Goal: Task Accomplishment & Management: Complete application form

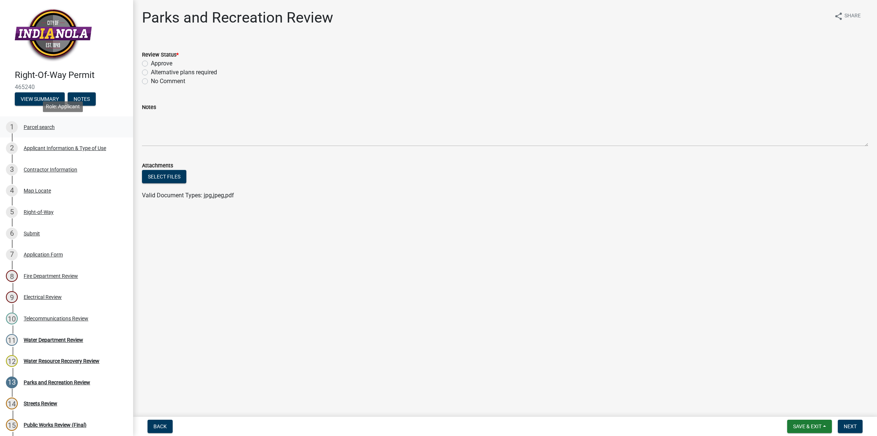
click at [38, 126] on div "Parcel search" at bounding box center [39, 127] width 31 height 5
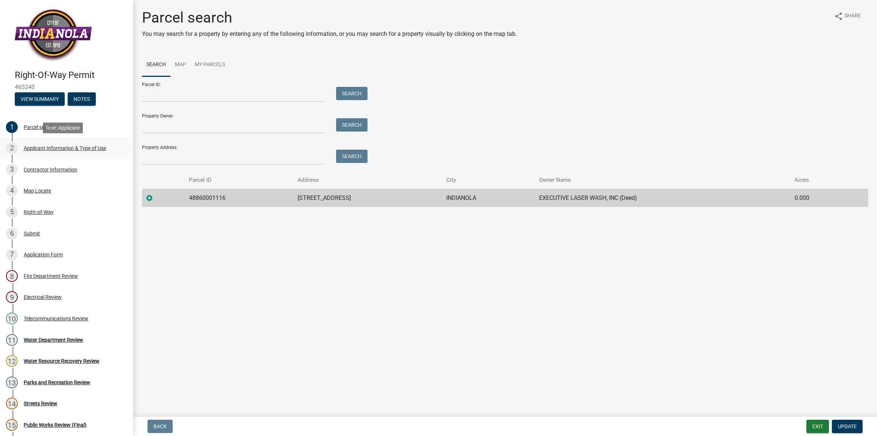
click at [38, 148] on div "Applicant Information & Type of Use" at bounding box center [65, 148] width 82 height 5
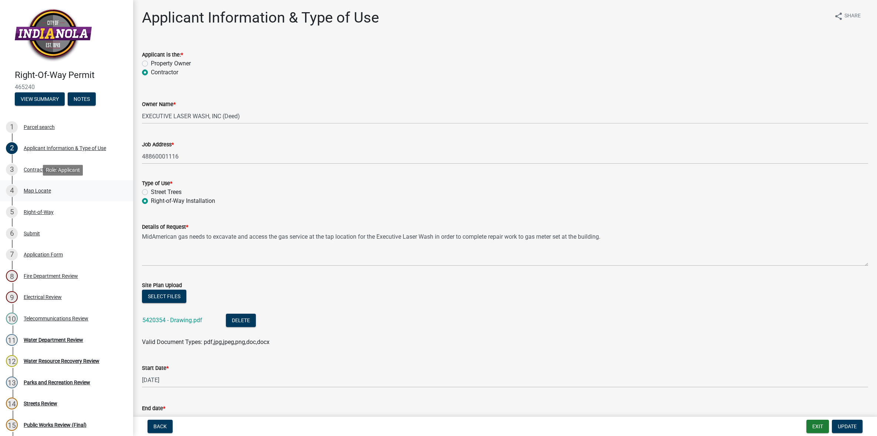
click at [38, 190] on div "Map Locate" at bounding box center [37, 190] width 27 height 5
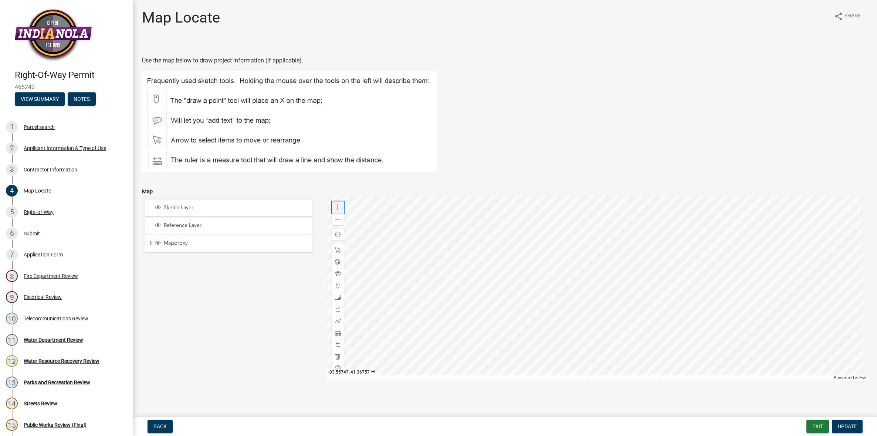
click at [335, 208] on span at bounding box center [338, 207] width 6 height 6
click at [339, 220] on div "Zoom out" at bounding box center [338, 219] width 12 height 12
click at [336, 221] on span at bounding box center [338, 220] width 6 height 6
click at [700, 272] on div at bounding box center [598, 288] width 542 height 185
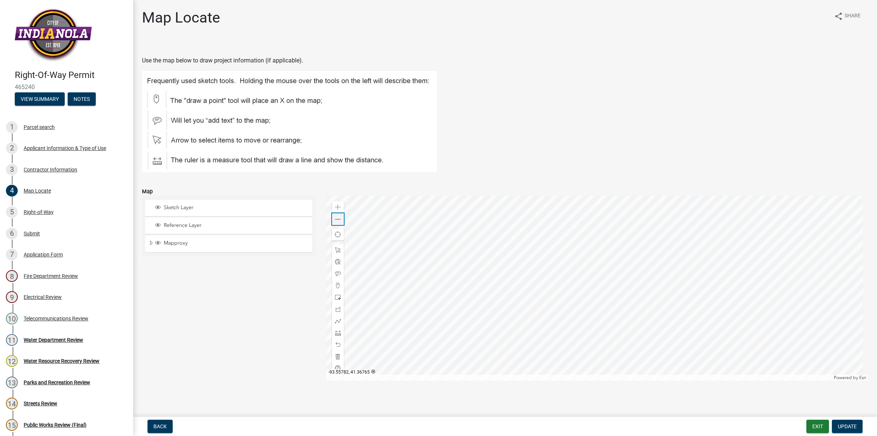
click at [336, 220] on span at bounding box center [338, 220] width 6 height 6
click at [594, 332] on div at bounding box center [598, 288] width 542 height 185
click at [477, 315] on div at bounding box center [598, 288] width 542 height 185
click at [44, 383] on div "Parks and Recreation Review" at bounding box center [57, 382] width 67 height 5
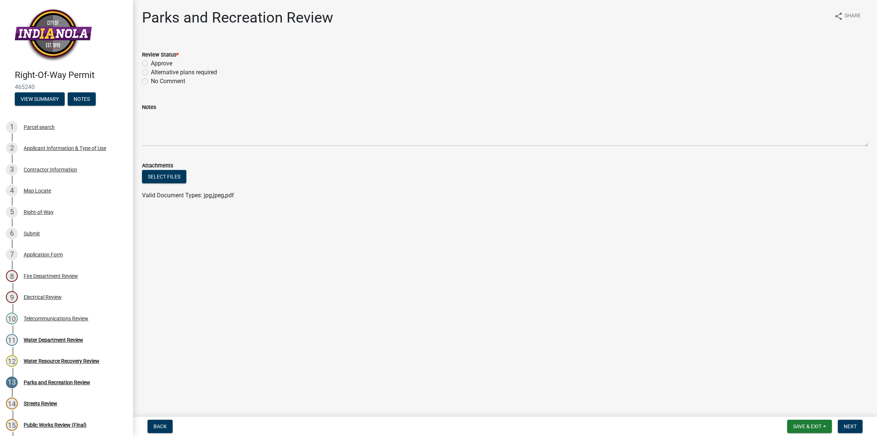
click at [151, 65] on label "Approve" at bounding box center [161, 63] width 21 height 9
click at [151, 64] on input "Approve" at bounding box center [153, 61] width 5 height 5
radio input "true"
click at [855, 428] on span "Next" at bounding box center [850, 427] width 13 height 6
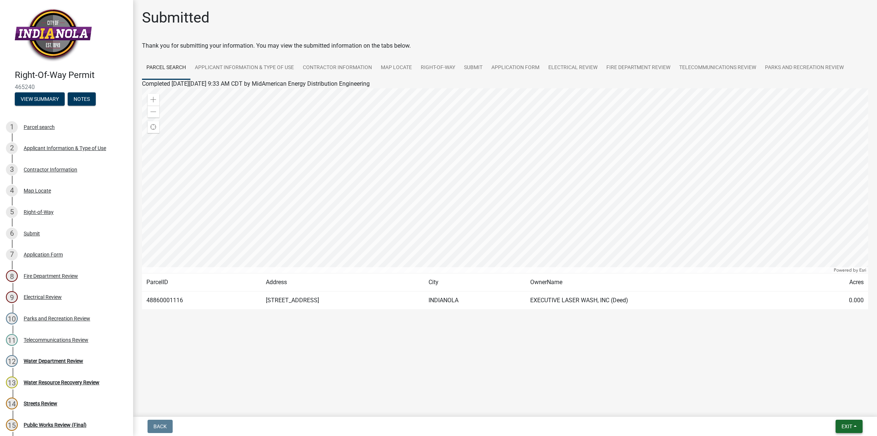
click at [850, 426] on span "Exit" at bounding box center [847, 427] width 11 height 6
click at [824, 409] on button "Save & Exit" at bounding box center [833, 408] width 59 height 18
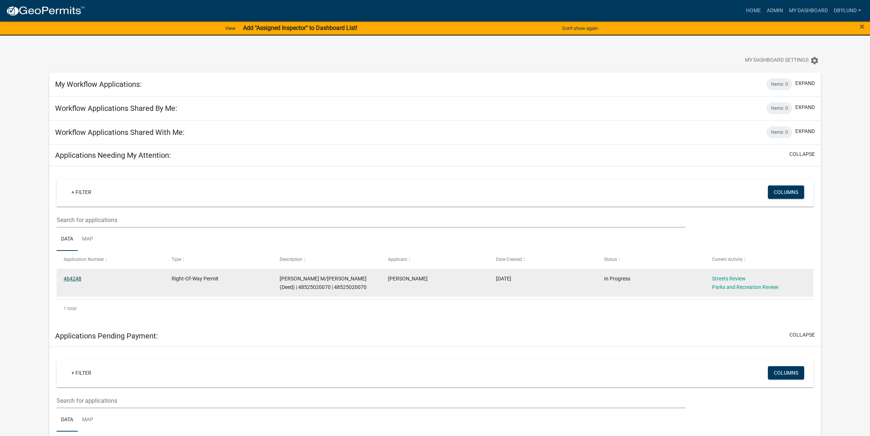
click at [67, 280] on link "464248" at bounding box center [73, 279] width 18 height 6
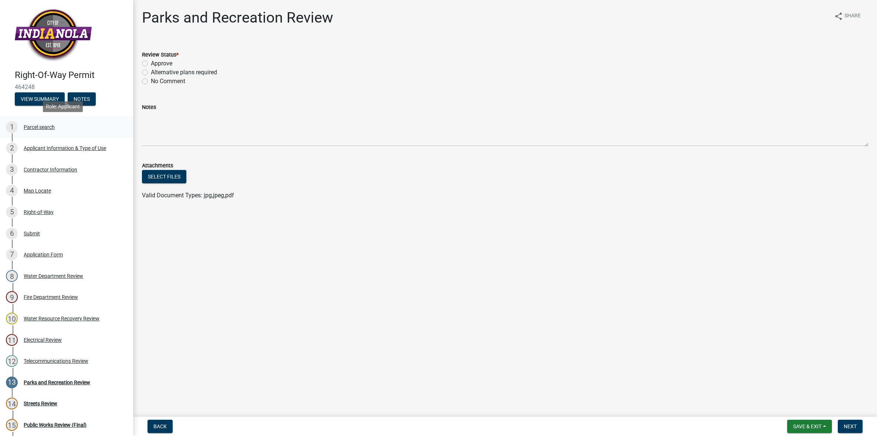
click at [42, 125] on div "Parcel search" at bounding box center [39, 127] width 31 height 5
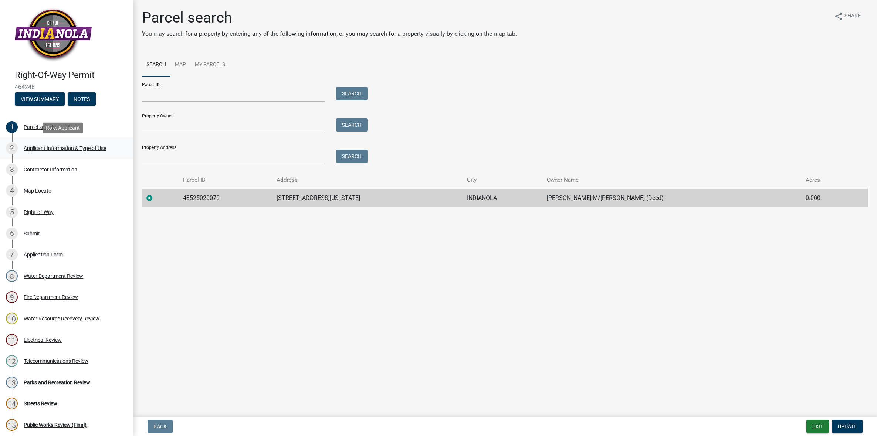
click at [39, 148] on div "Applicant Information & Type of Use" at bounding box center [65, 148] width 82 height 5
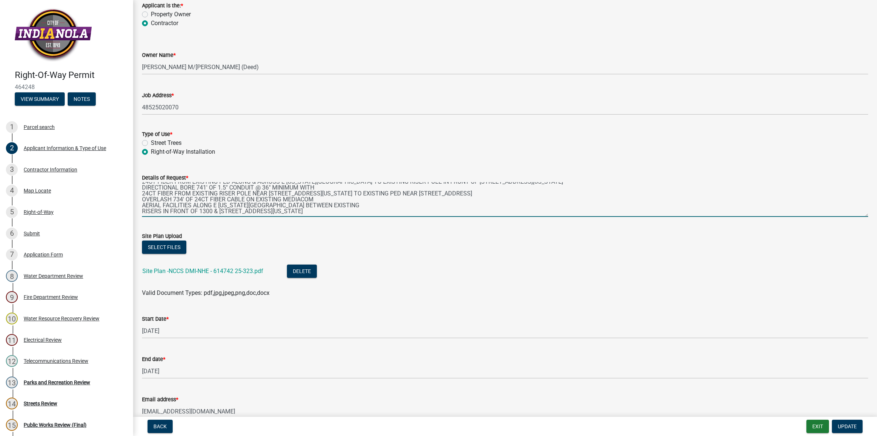
scroll to position [47, 0]
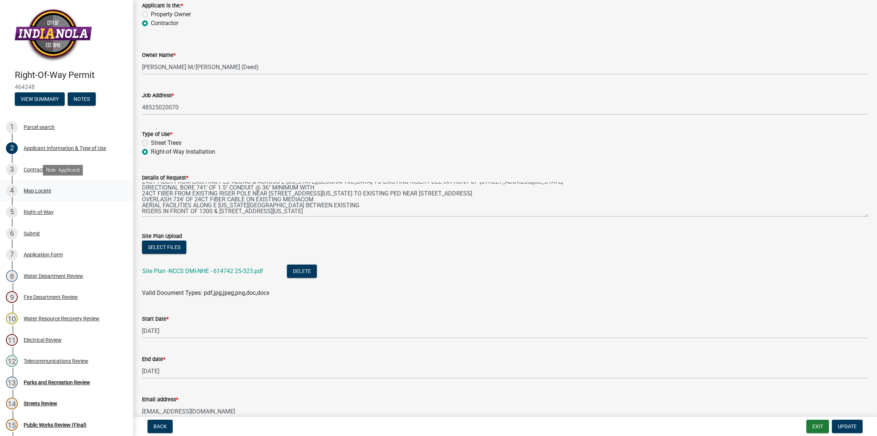
click at [36, 190] on div "Map Locate" at bounding box center [37, 190] width 27 height 5
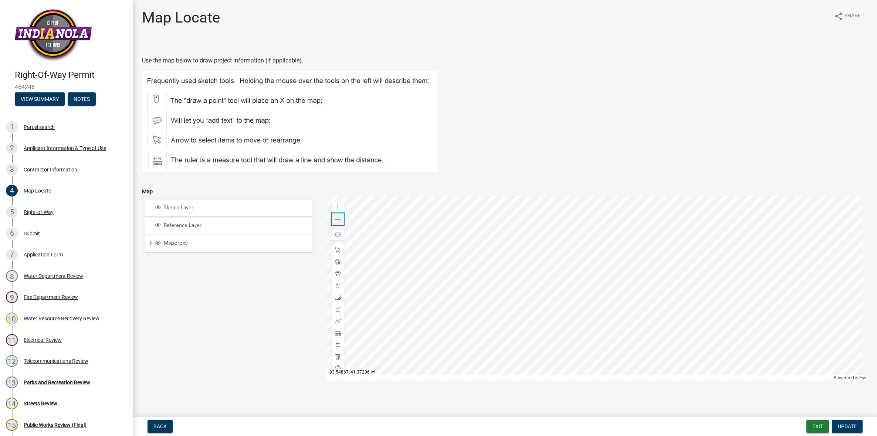
click at [338, 222] on span at bounding box center [338, 220] width 6 height 6
click at [338, 221] on span at bounding box center [338, 220] width 6 height 6
click at [628, 263] on div at bounding box center [598, 288] width 542 height 185
click at [33, 148] on div "Applicant Information & Type of Use" at bounding box center [65, 148] width 82 height 5
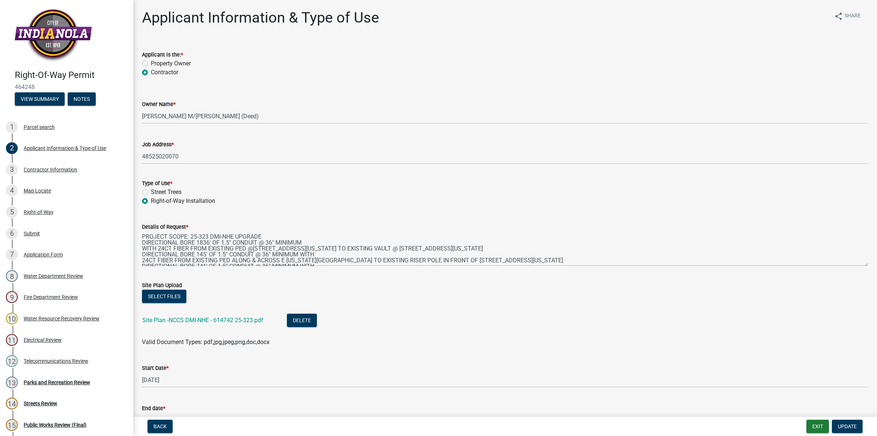
scroll to position [47, 0]
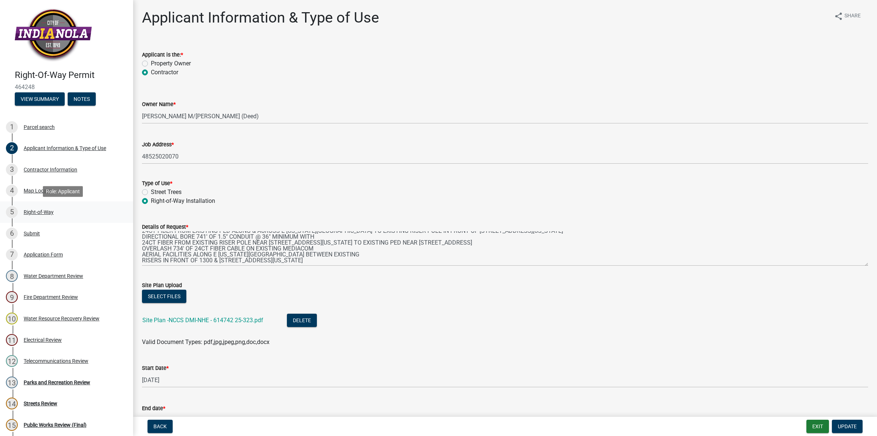
click at [39, 212] on div "Right-of-Way" at bounding box center [39, 212] width 30 height 5
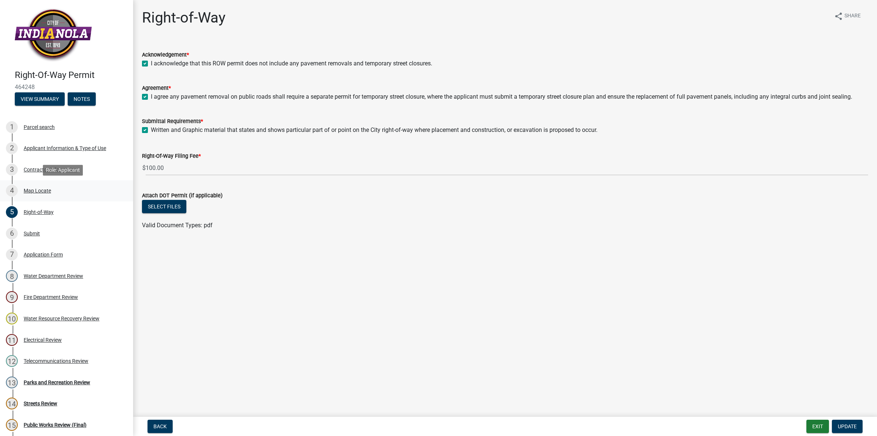
click at [30, 190] on div "Map Locate" at bounding box center [37, 190] width 27 height 5
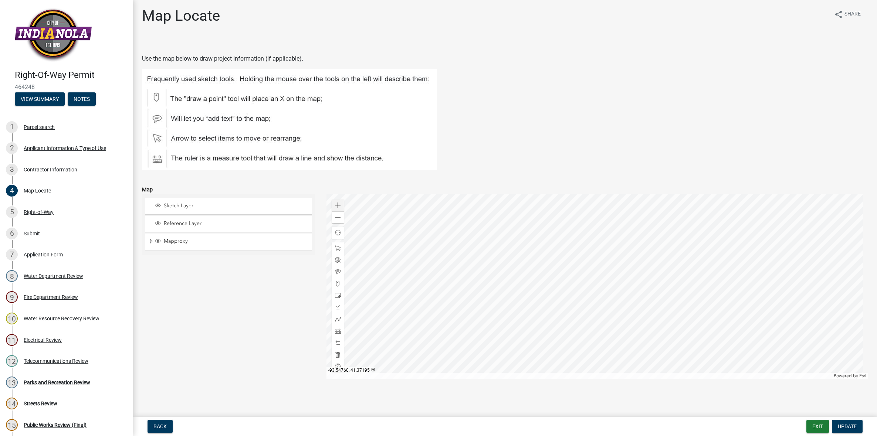
scroll to position [2, 0]
click at [335, 217] on span at bounding box center [338, 217] width 6 height 6
click at [600, 282] on div at bounding box center [598, 286] width 542 height 185
click at [335, 219] on span at bounding box center [338, 217] width 6 height 6
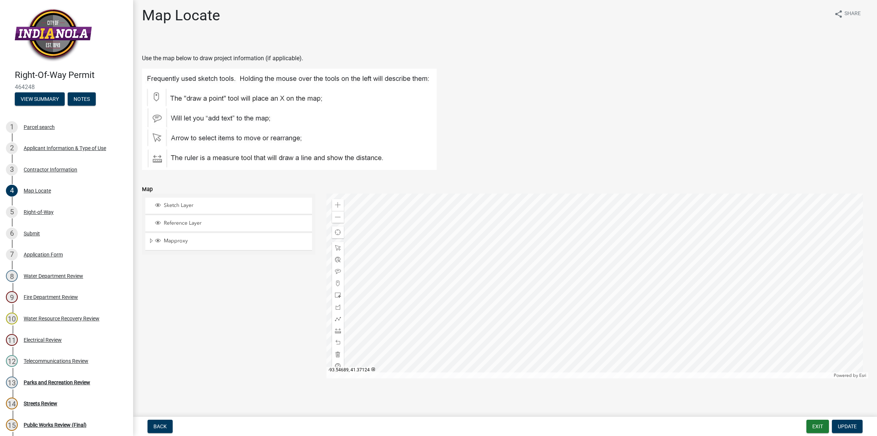
click at [603, 263] on div at bounding box center [598, 286] width 542 height 185
click at [55, 149] on div "Applicant Information & Type of Use" at bounding box center [65, 148] width 82 height 5
